Goal: Transaction & Acquisition: Book appointment/travel/reservation

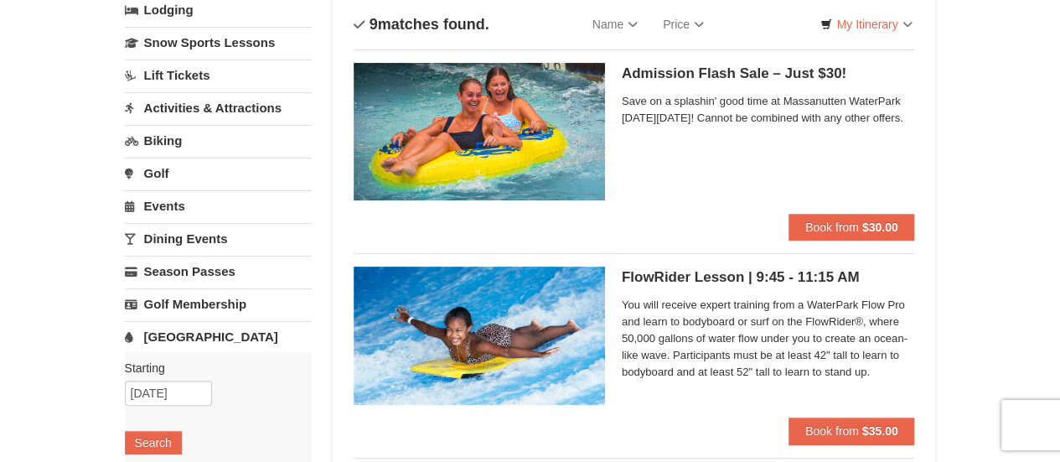
scroll to position [84, 0]
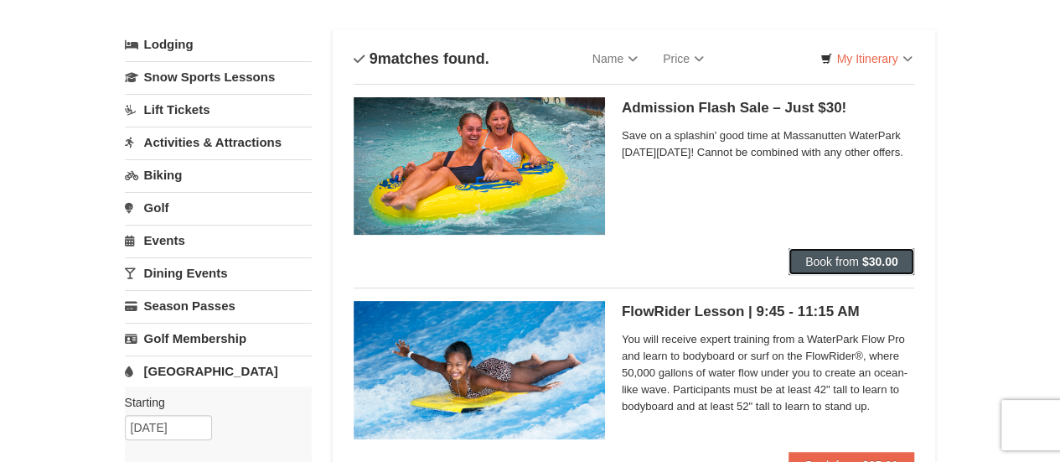
click at [829, 266] on span "Book from" at bounding box center [832, 261] width 54 height 13
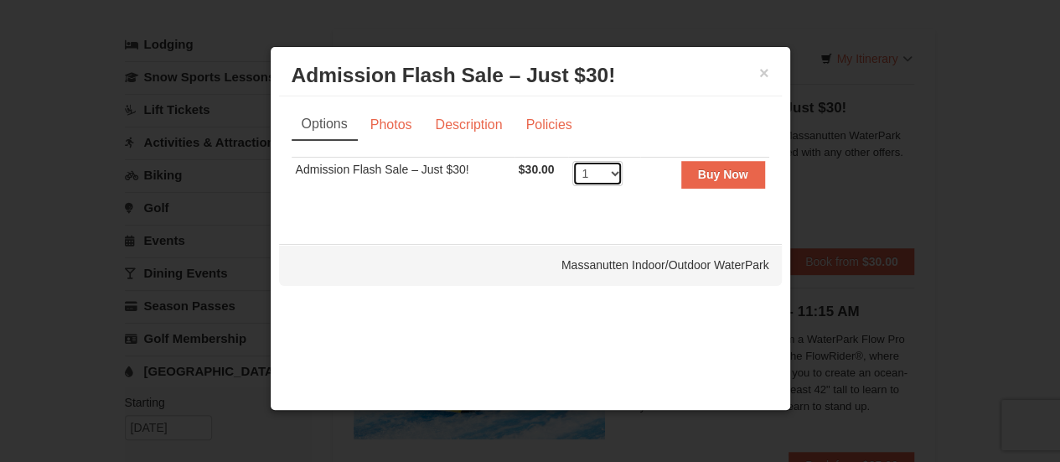
click at [612, 177] on select "1 2 3 4 5 6 7 8 9 10 11 12 13 14 15 16 17 18 19 20 21 22 23 24 25 26 27 28 29 3…" at bounding box center [597, 173] width 50 height 25
select select "2"
click at [572, 161] on select "1 2 3 4 5 6 7 8 9 10 11 12 13 14 15 16 17 18 19 20 21 22 23 24 25 26 27 28 29 3…" at bounding box center [597, 173] width 50 height 25
click at [707, 180] on button "Buy Now" at bounding box center [723, 174] width 84 height 27
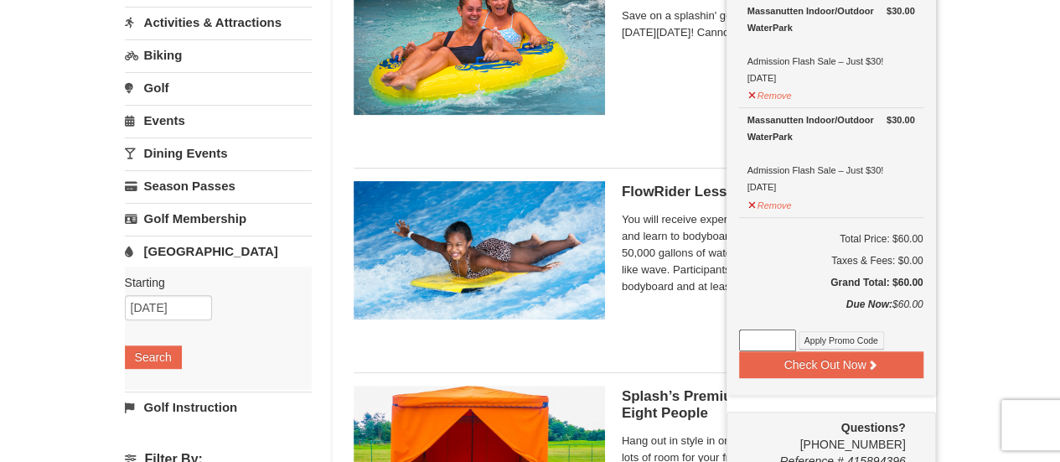
scroll to position [256, 0]
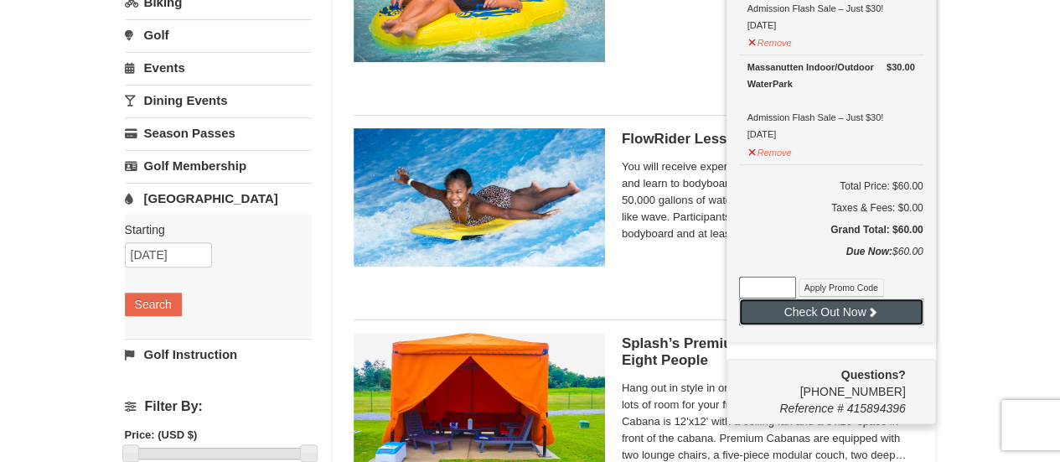
click at [809, 306] on button "Check Out Now" at bounding box center [831, 311] width 184 height 27
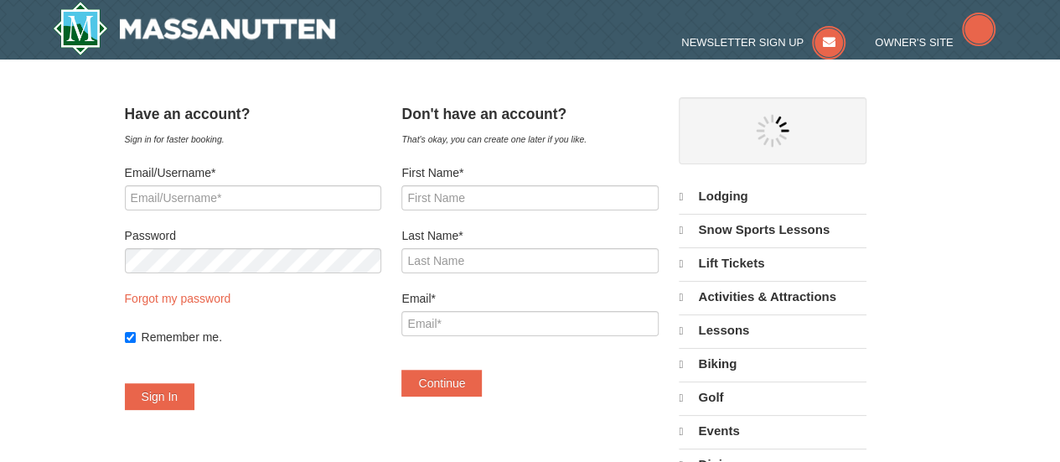
select select "9"
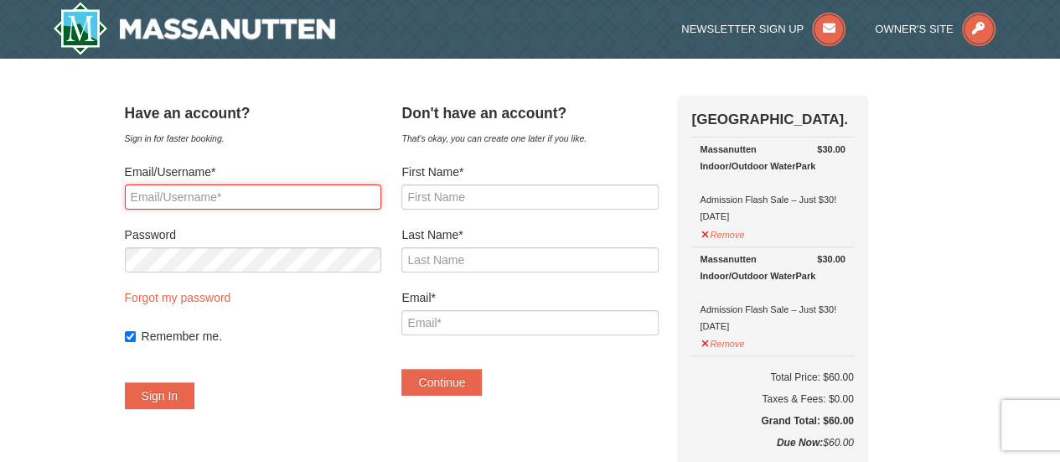
click at [269, 204] on input "Email/Username*" at bounding box center [253, 196] width 256 height 25
type input "[EMAIL_ADDRESS][DOMAIN_NAME]"
drag, startPoint x: 296, startPoint y: 202, endPoint x: 362, endPoint y: 202, distance: 66.2
click at [296, 202] on input "[EMAIL_ADDRESS][DOMAIN_NAME]" at bounding box center [253, 196] width 256 height 25
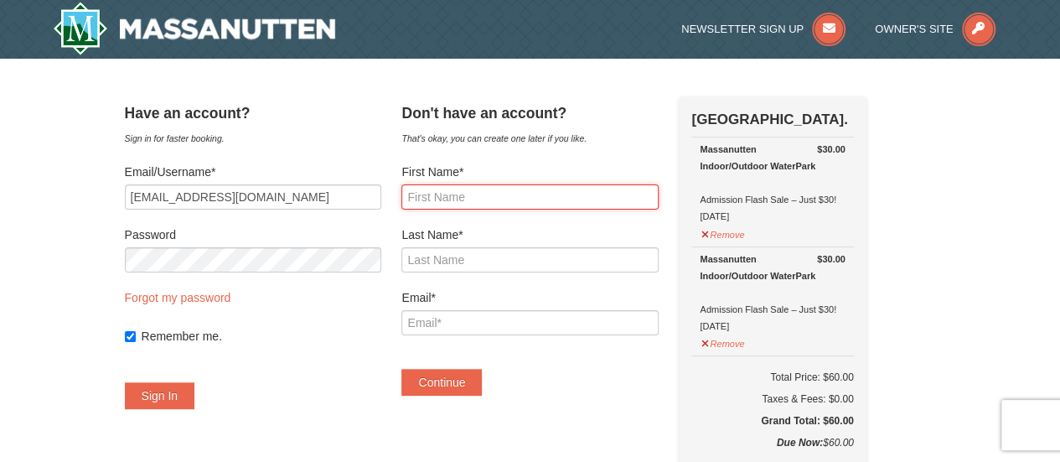
click at [468, 191] on input "First Name*" at bounding box center [529, 196] width 256 height 25
type input "Wendy"
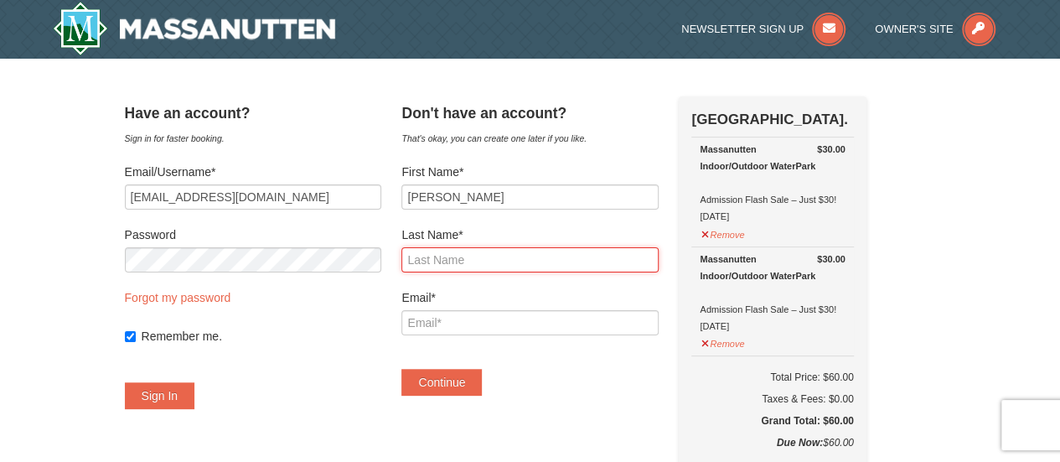
type input "Baldwin"
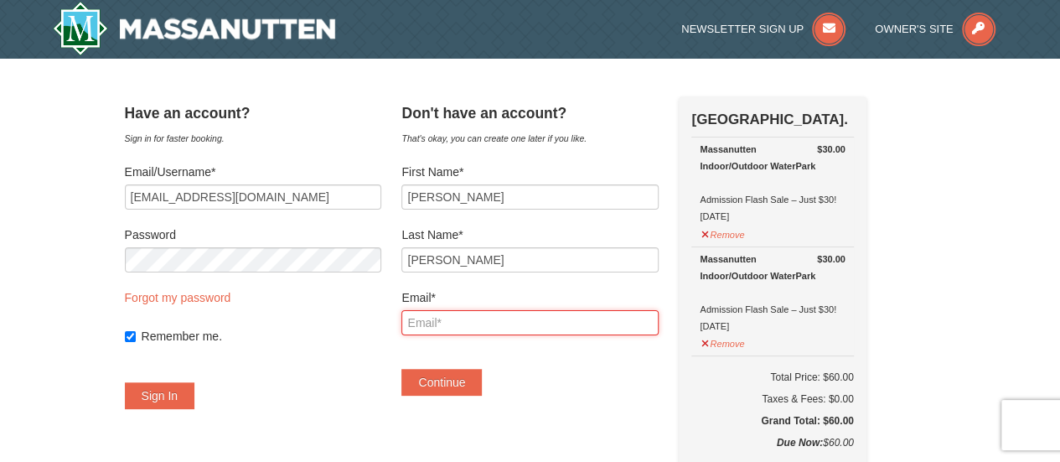
type input "[EMAIL_ADDRESS][DOMAIN_NAME]"
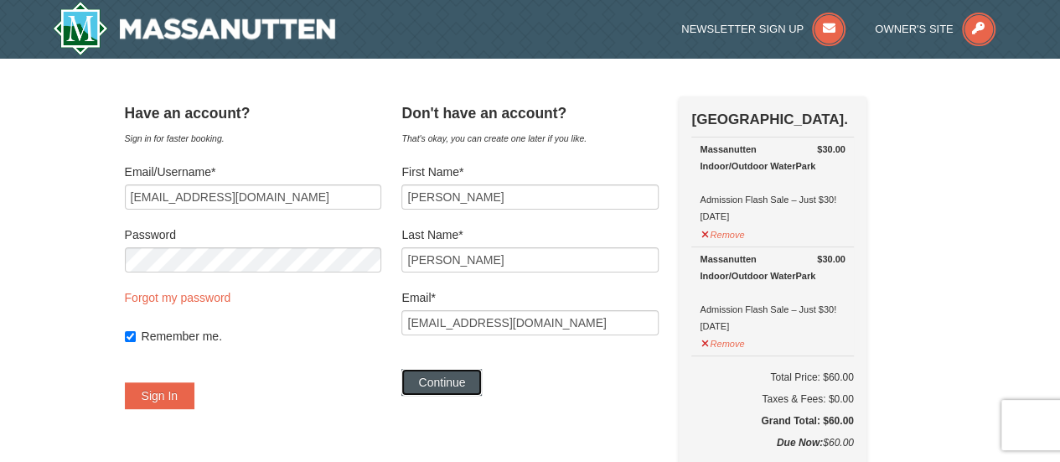
click at [482, 395] on button "Continue" at bounding box center [441, 382] width 80 height 27
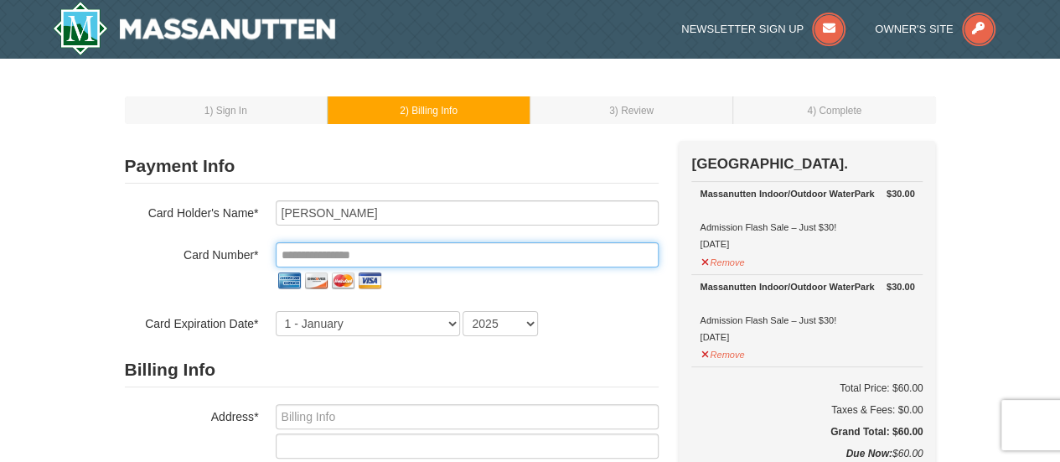
click at [364, 253] on input "tel" at bounding box center [467, 254] width 383 height 25
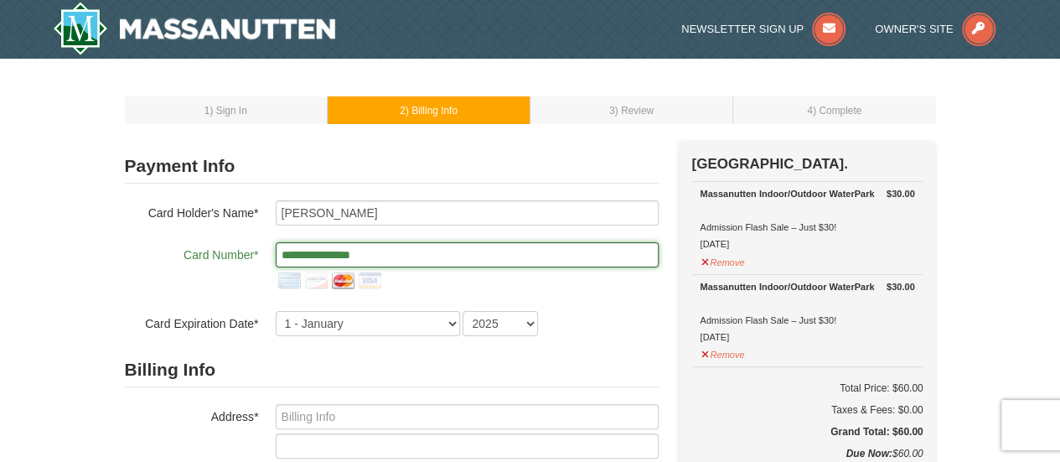
type input "**********"
click at [251, 289] on div "**********" at bounding box center [392, 268] width 534 height 52
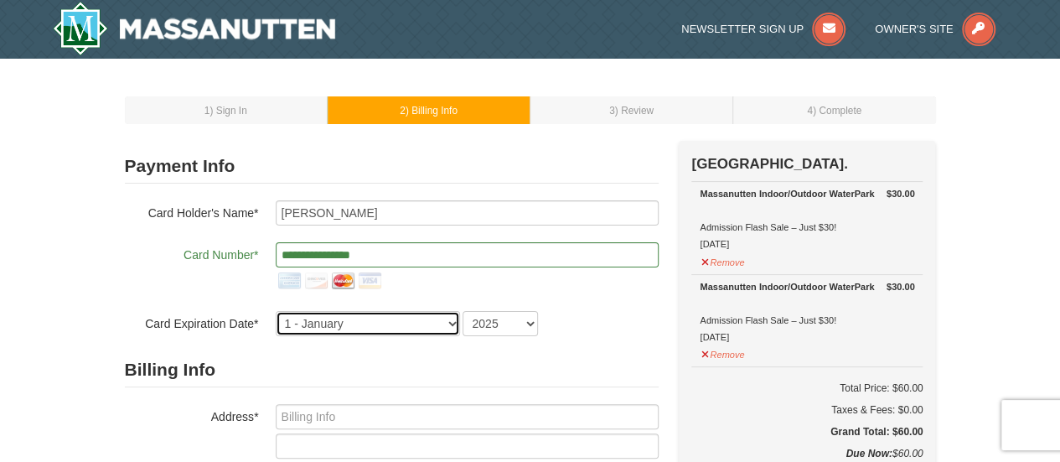
click at [350, 324] on select "1 - January 2 - February 3 - March 4 - April 5 - May 6 - June 7 - July 8 - Augu…" at bounding box center [368, 323] width 184 height 25
select select "8"
click at [276, 311] on select "1 - January 2 - February 3 - March 4 - April 5 - May 6 - June 7 - July 8 - Augu…" at bounding box center [368, 323] width 184 height 25
click at [515, 323] on select "2025 2026 2027 2028 2029 2030 2031 2032 2033 2034" at bounding box center [499, 323] width 75 height 25
select select "2028"
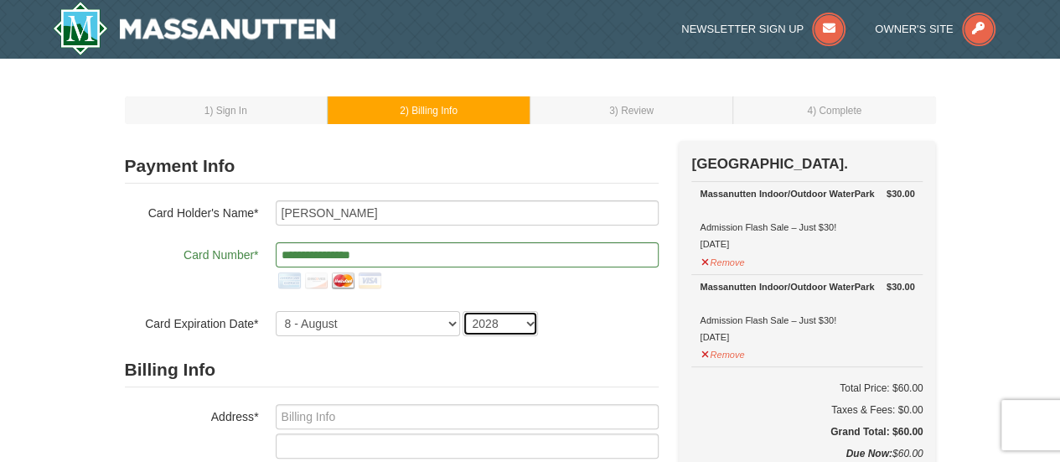
click at [462, 311] on select "2025 2026 2027 2028 2029 2030 2031 2032 2033 2034" at bounding box center [499, 323] width 75 height 25
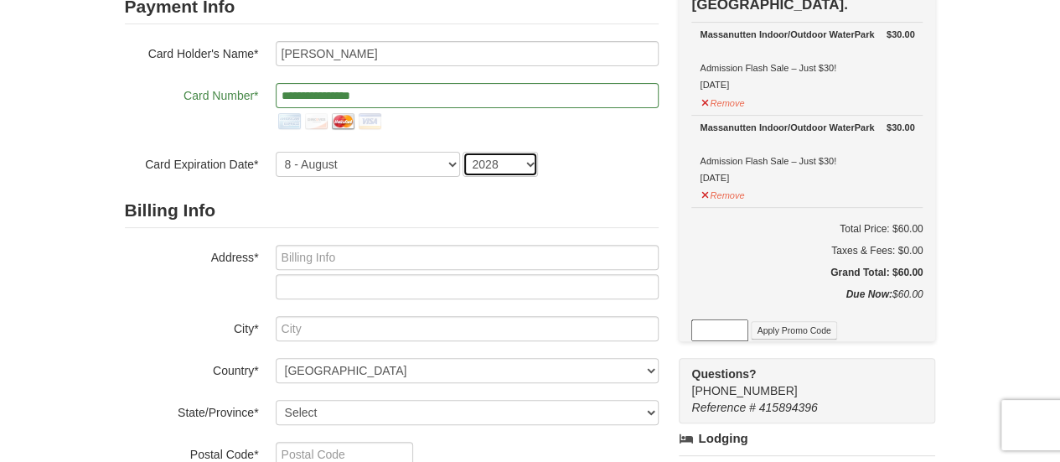
scroll to position [251, 0]
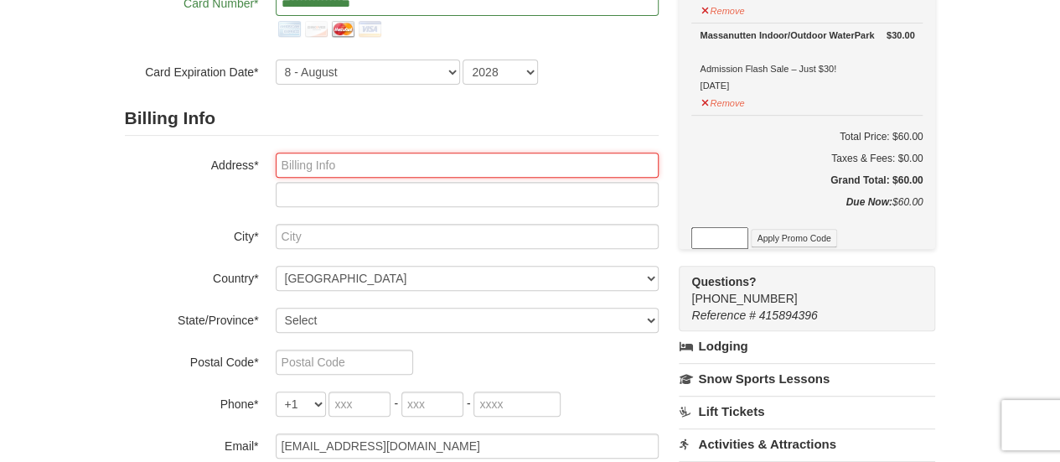
click at [384, 167] on input "text" at bounding box center [467, 164] width 383 height 25
type input "110 Delvin Dr"
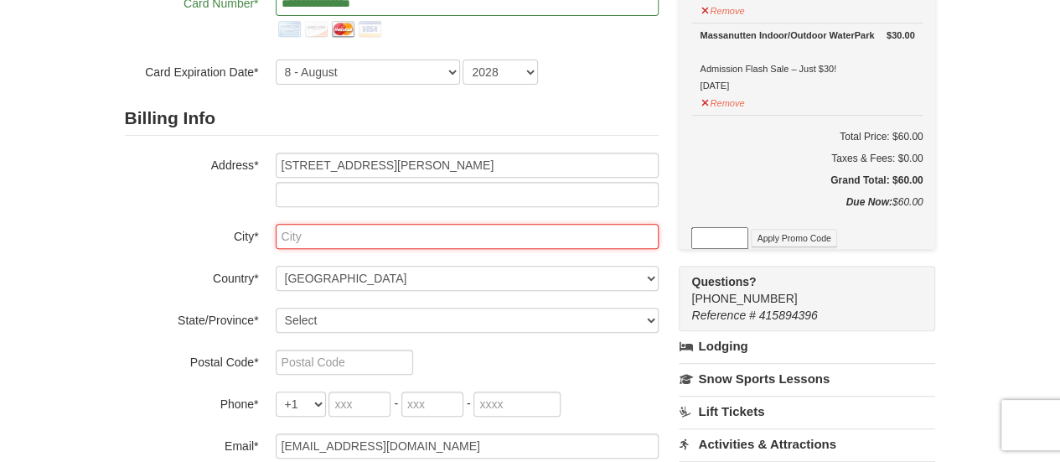
type input "AFTON"
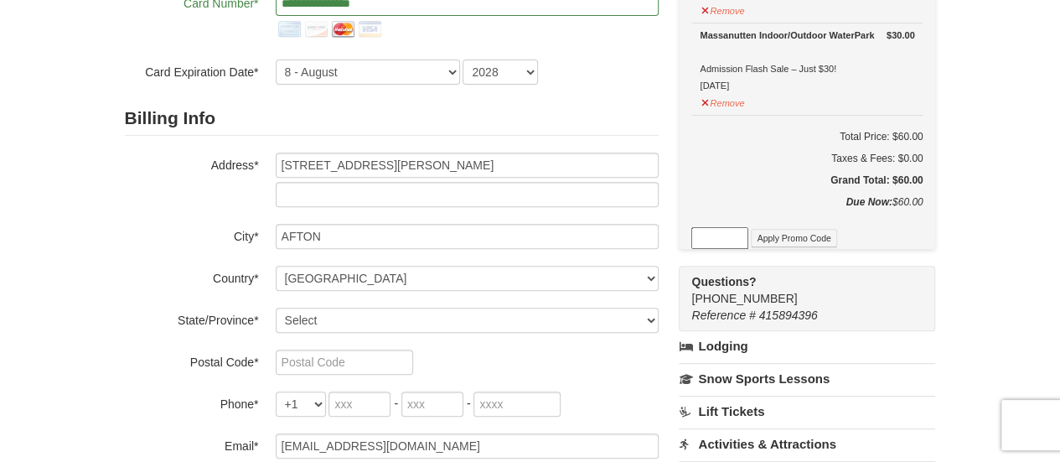
select select "VA"
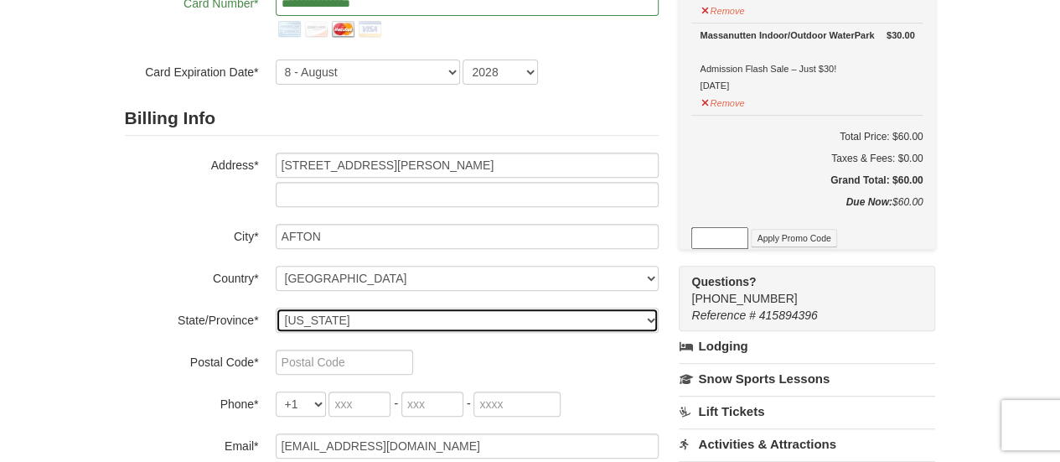
type input "22920-275"
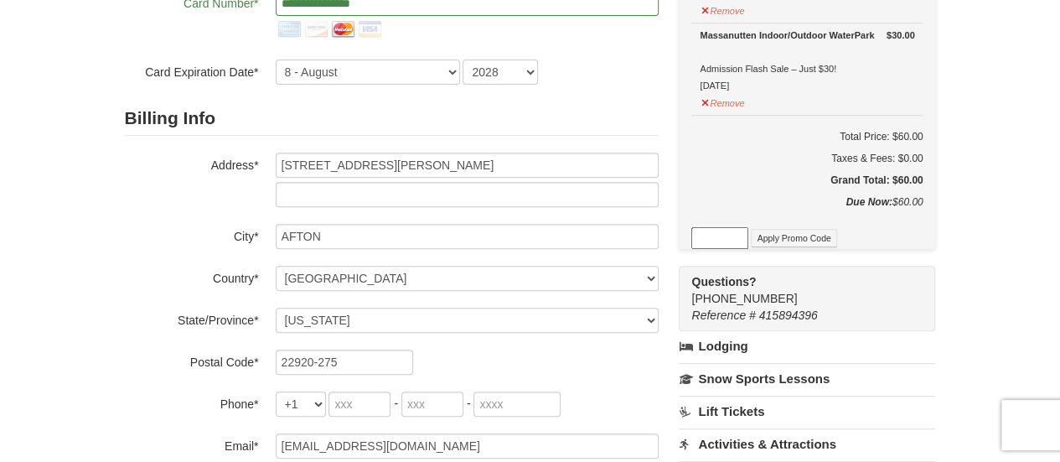
type input "540"
type input "456"
type input "6904"
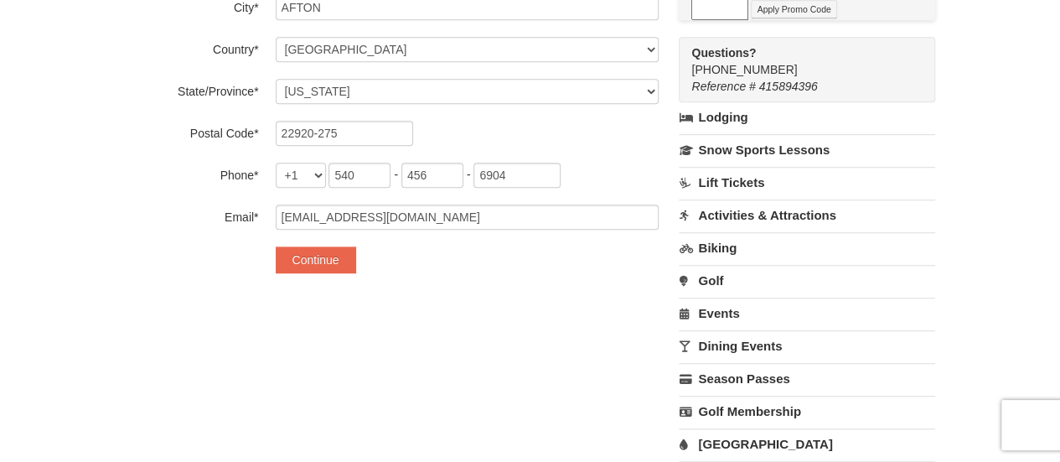
scroll to position [586, 0]
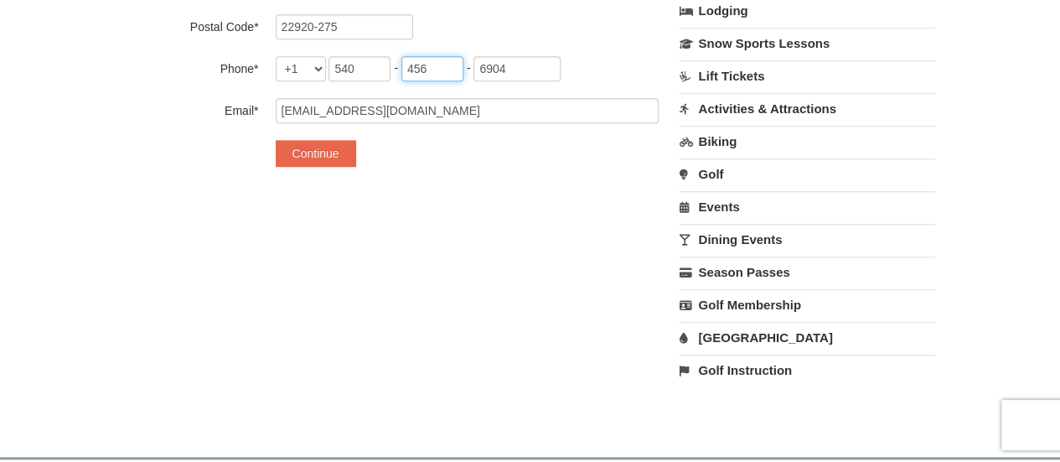
drag, startPoint x: 431, startPoint y: 65, endPoint x: 350, endPoint y: 73, distance: 81.7
click at [350, 73] on span "540 - 456 - 6904" at bounding box center [444, 67] width 232 height 13
type input "987"
drag, startPoint x: 529, startPoint y: 64, endPoint x: 464, endPoint y: 76, distance: 66.5
click at [464, 76] on div "+1 +20 +212 +213 +216 +218 +220 +221 +222 +223 +224 +225 +226 +227 +228 +229 +2…" at bounding box center [467, 68] width 383 height 25
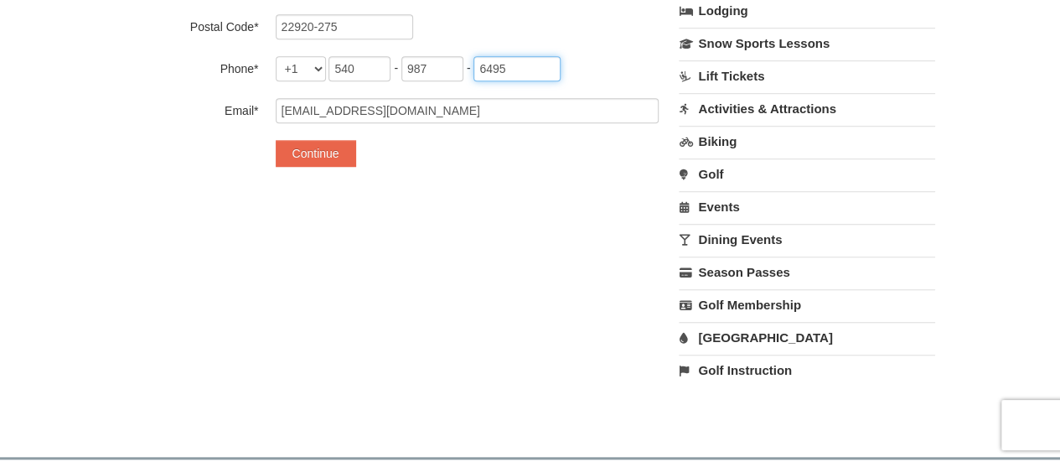
type input "6495"
drag, startPoint x: 370, startPoint y: 68, endPoint x: 306, endPoint y: 71, distance: 64.6
click at [306, 71] on div "+1 +20 +212 +213 +216 +218 +220 +221 +222 +223 +224 +225 +226 +227 +228 +229 +2…" at bounding box center [467, 68] width 383 height 25
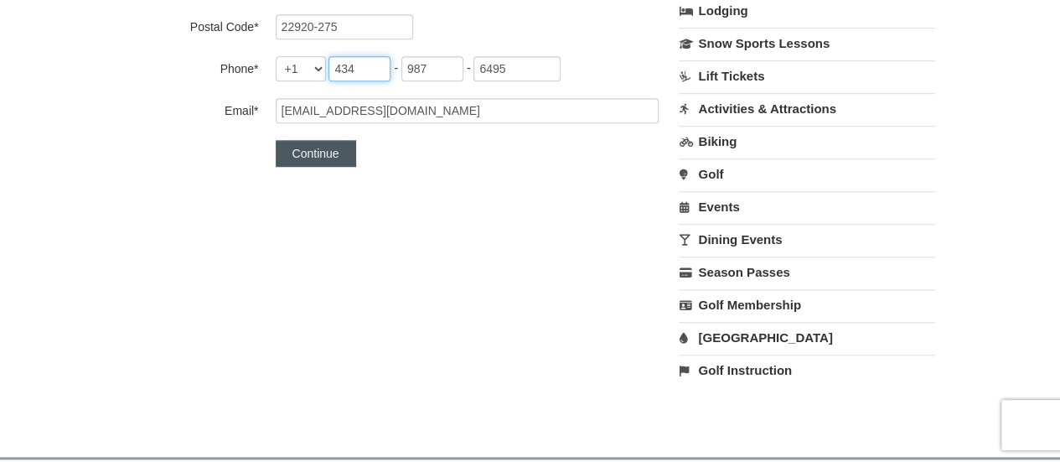
type input "434"
click at [332, 152] on button "Continue" at bounding box center [316, 153] width 80 height 27
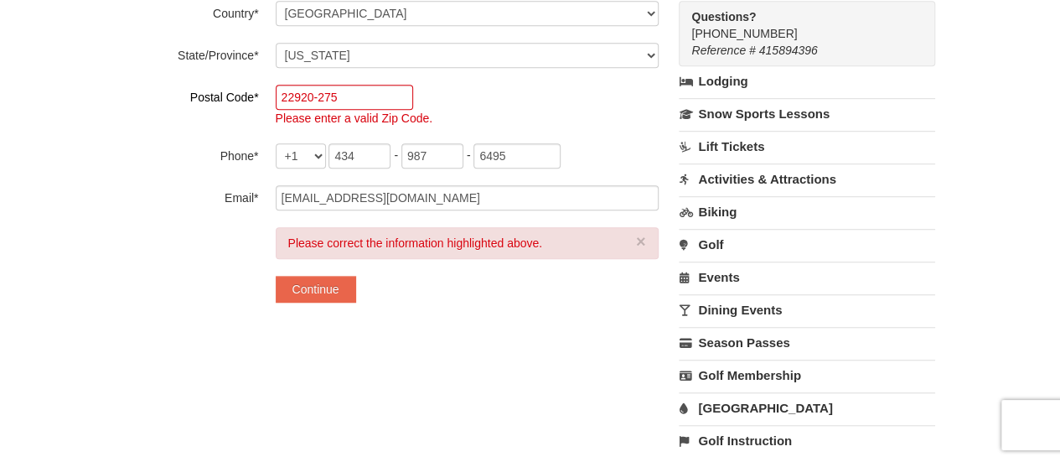
scroll to position [419, 0]
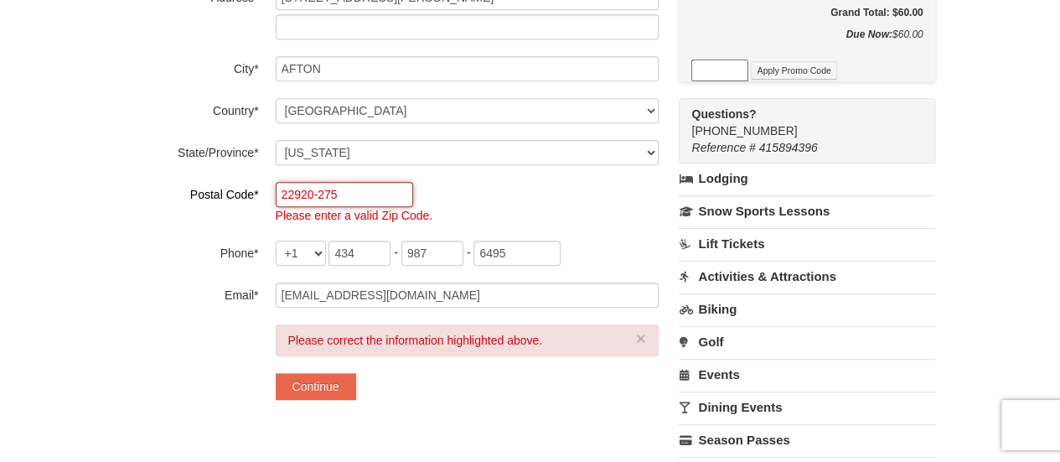
click at [366, 196] on input "22920-275" at bounding box center [344, 194] width 137 height 25
type input "22920"
click at [307, 393] on button "Continue" at bounding box center [316, 386] width 80 height 27
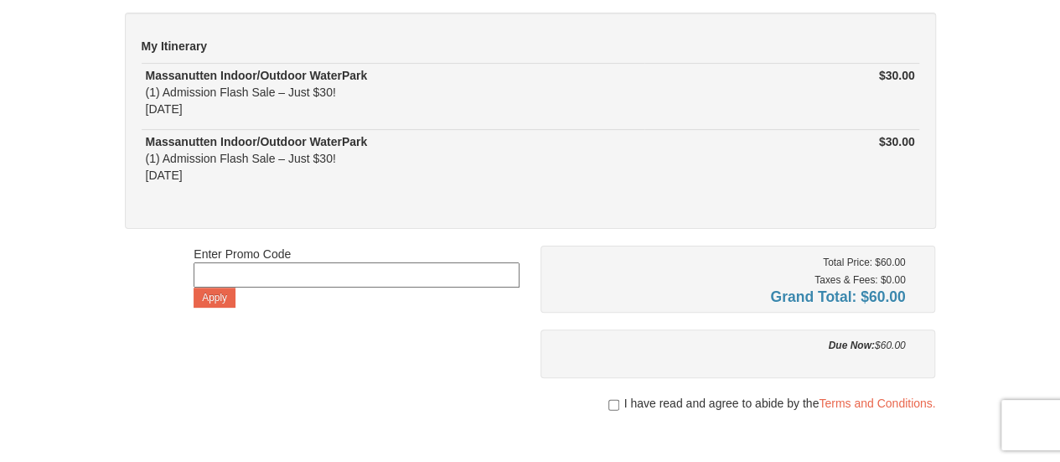
scroll to position [251, 0]
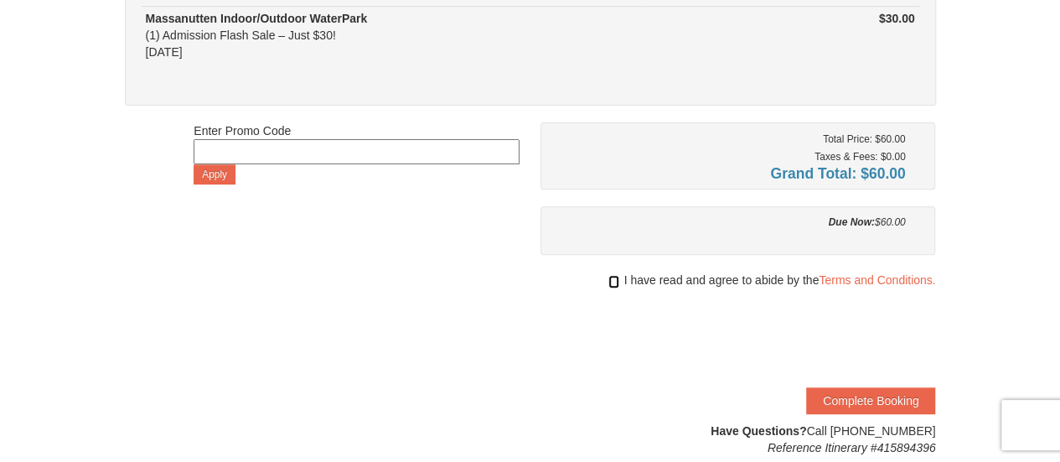
click at [613, 281] on input "checkbox" at bounding box center [613, 281] width 11 height 13
checkbox input "true"
click at [862, 391] on button "Complete Booking" at bounding box center [870, 400] width 129 height 27
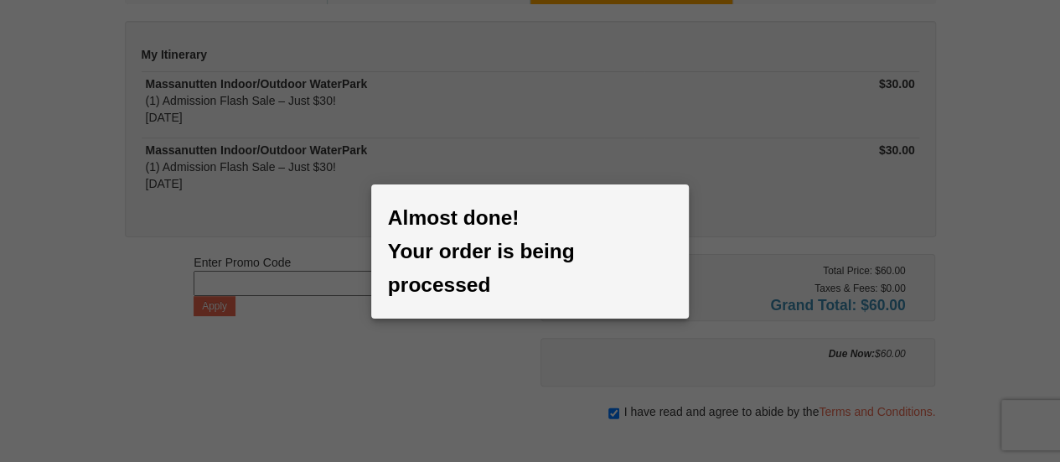
scroll to position [0, 0]
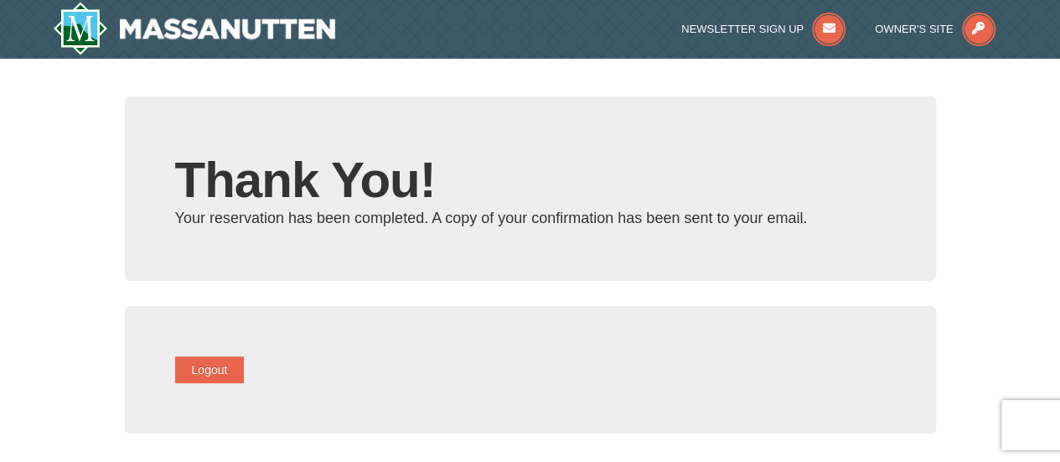
type input "[EMAIL_ADDRESS][DOMAIN_NAME]"
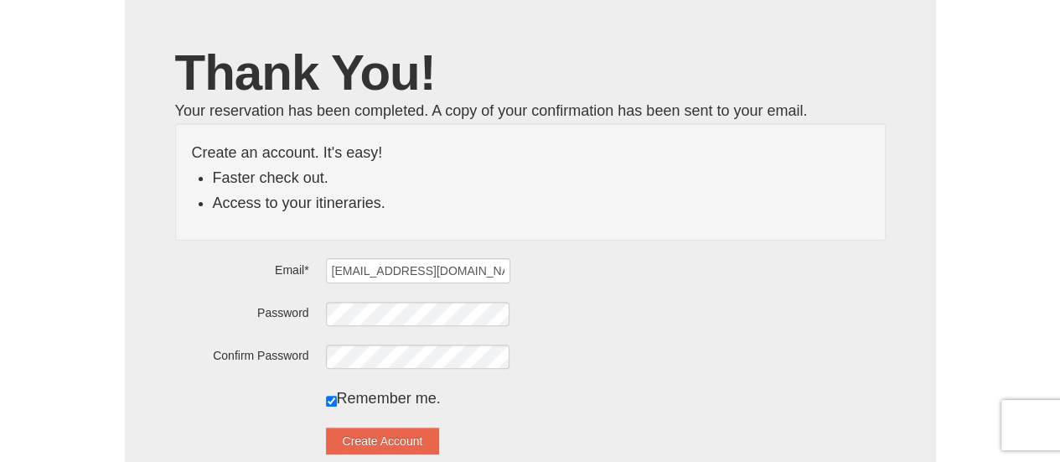
scroll to position [168, 0]
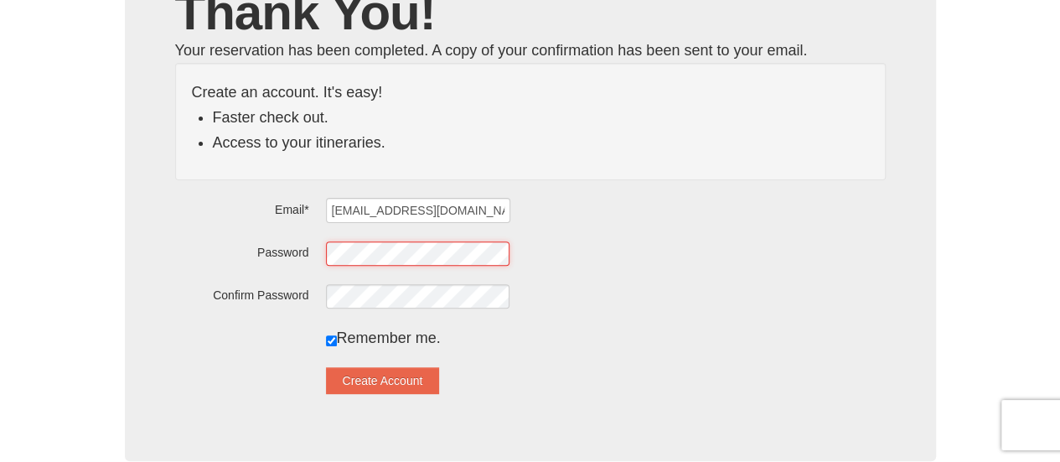
click at [231, 259] on div "Password" at bounding box center [530, 253] width 710 height 26
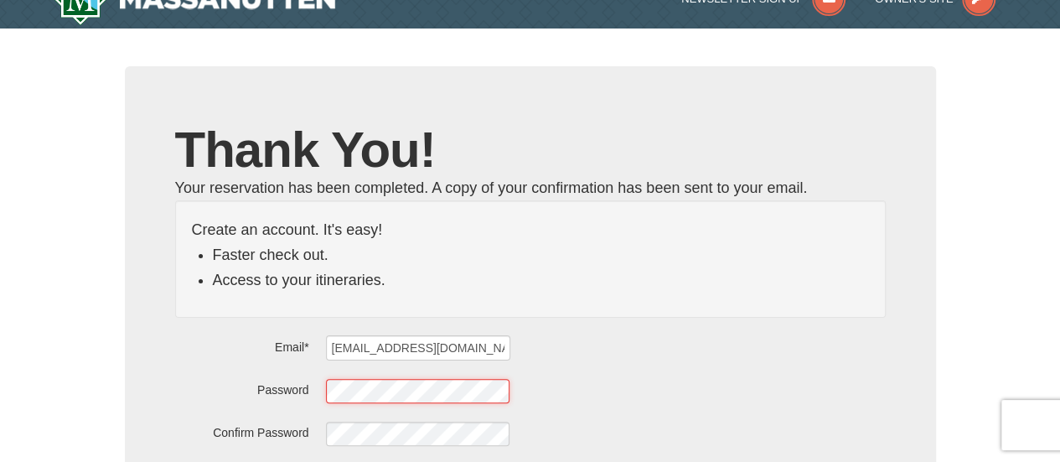
scroll to position [0, 0]
